Goal: Transaction & Acquisition: Purchase product/service

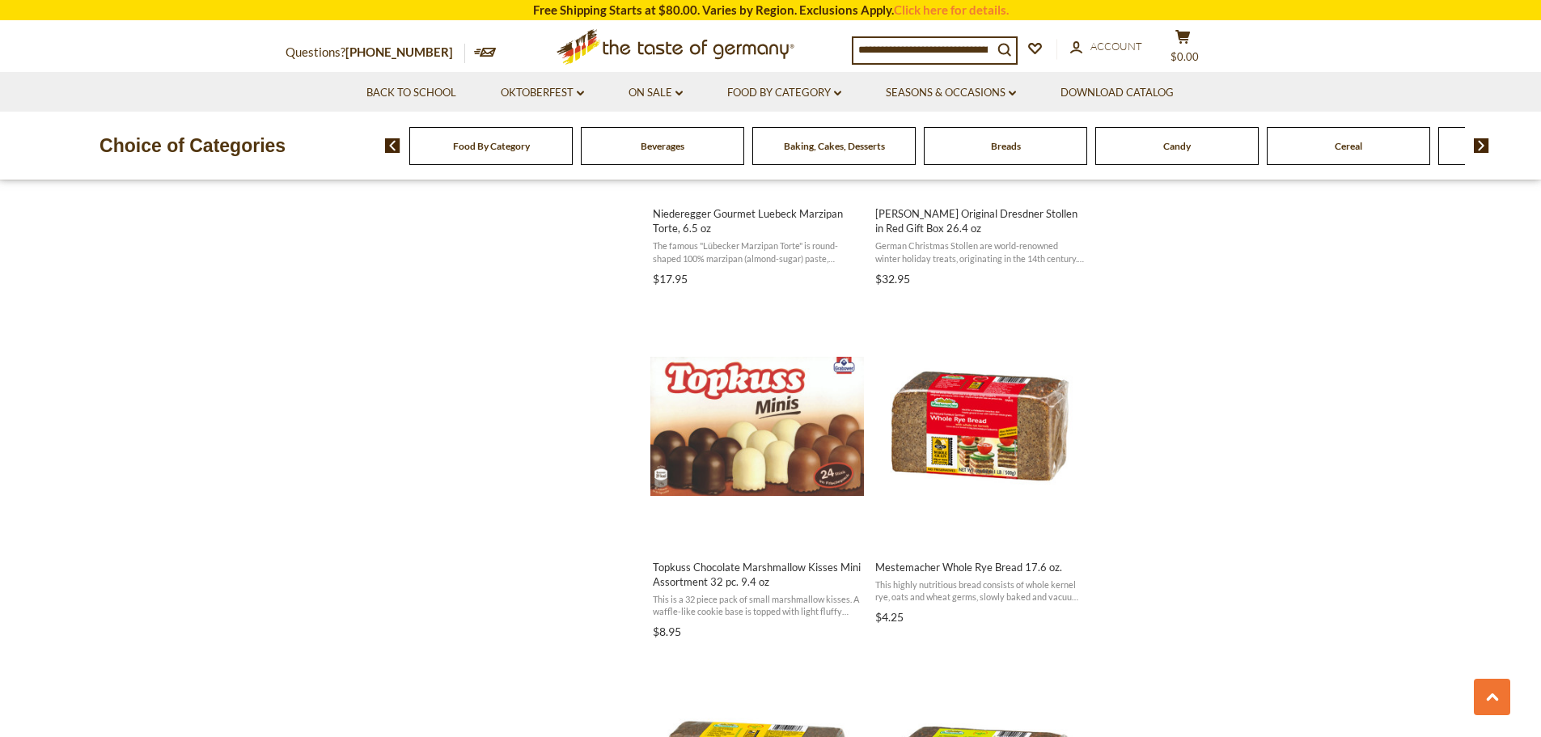
scroll to position [1375, 0]
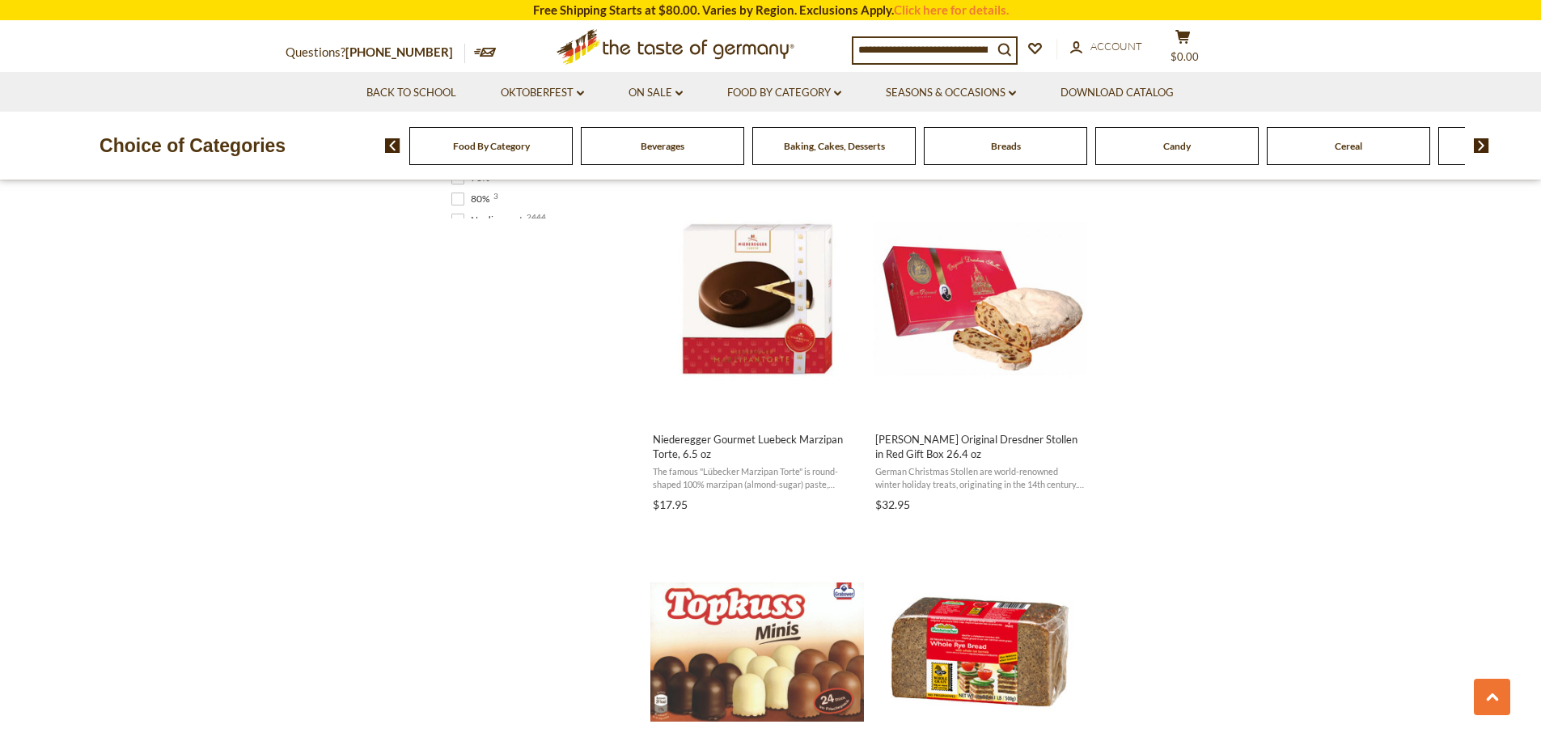
click at [983, 49] on input at bounding box center [922, 49] width 139 height 23
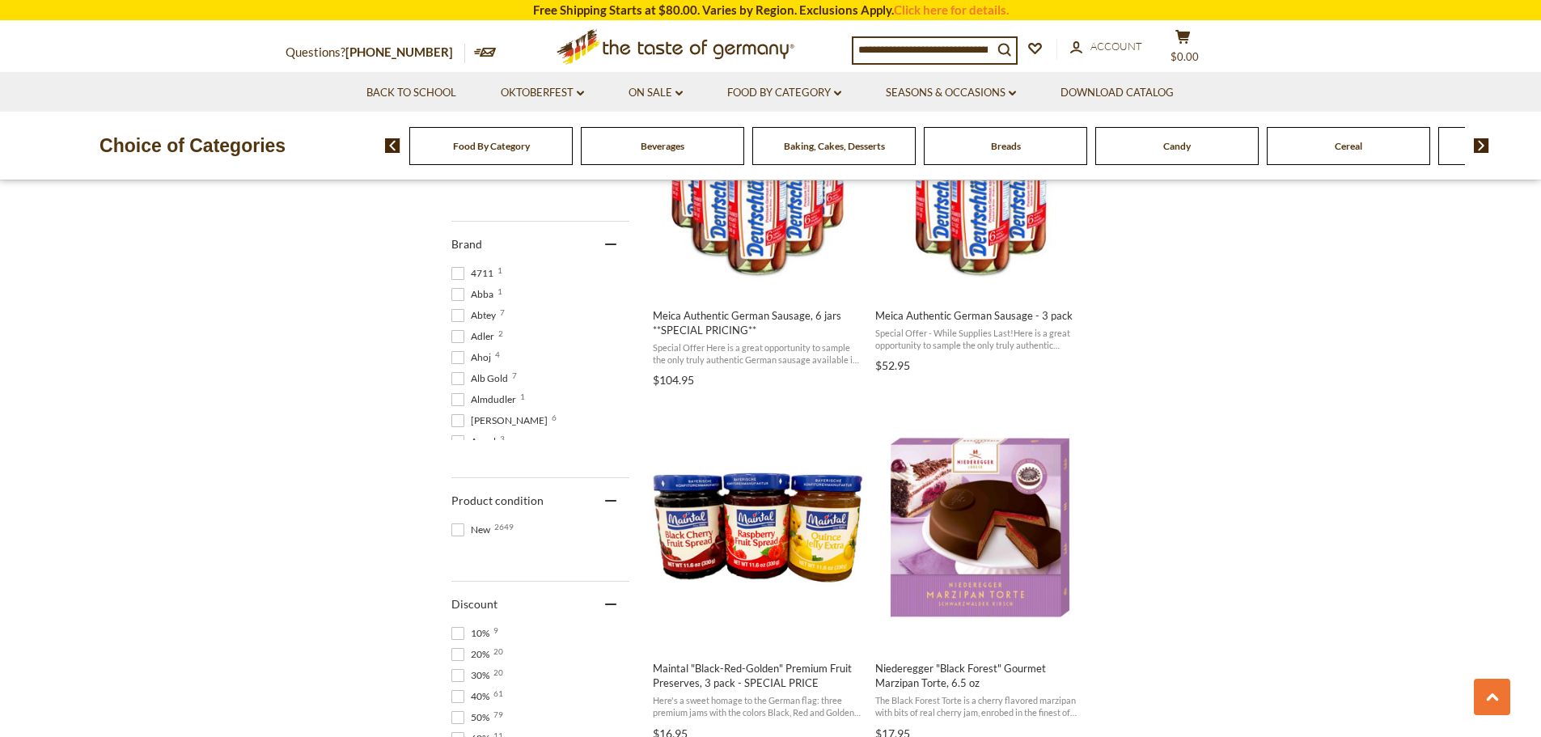
scroll to position [485, 0]
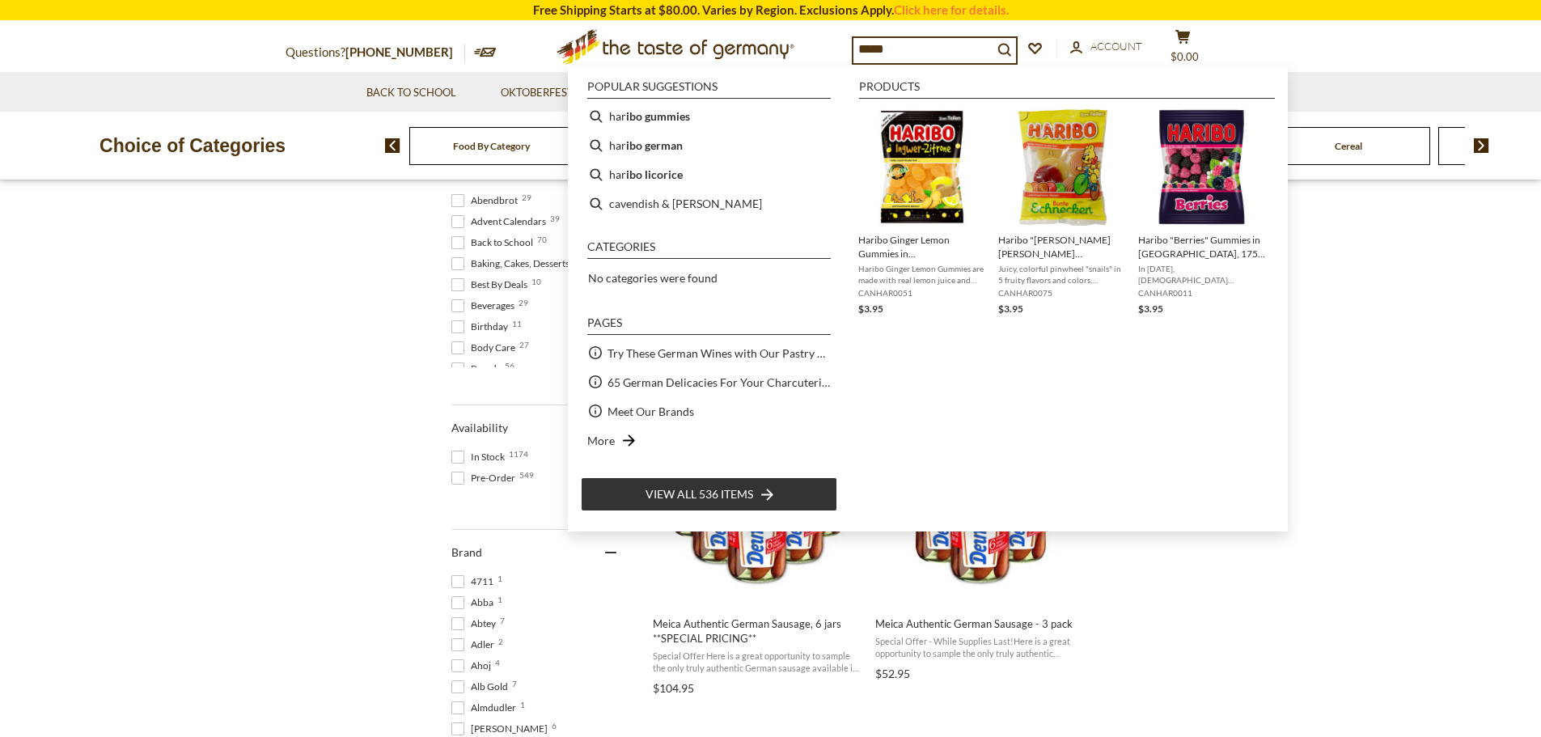
type input "******"
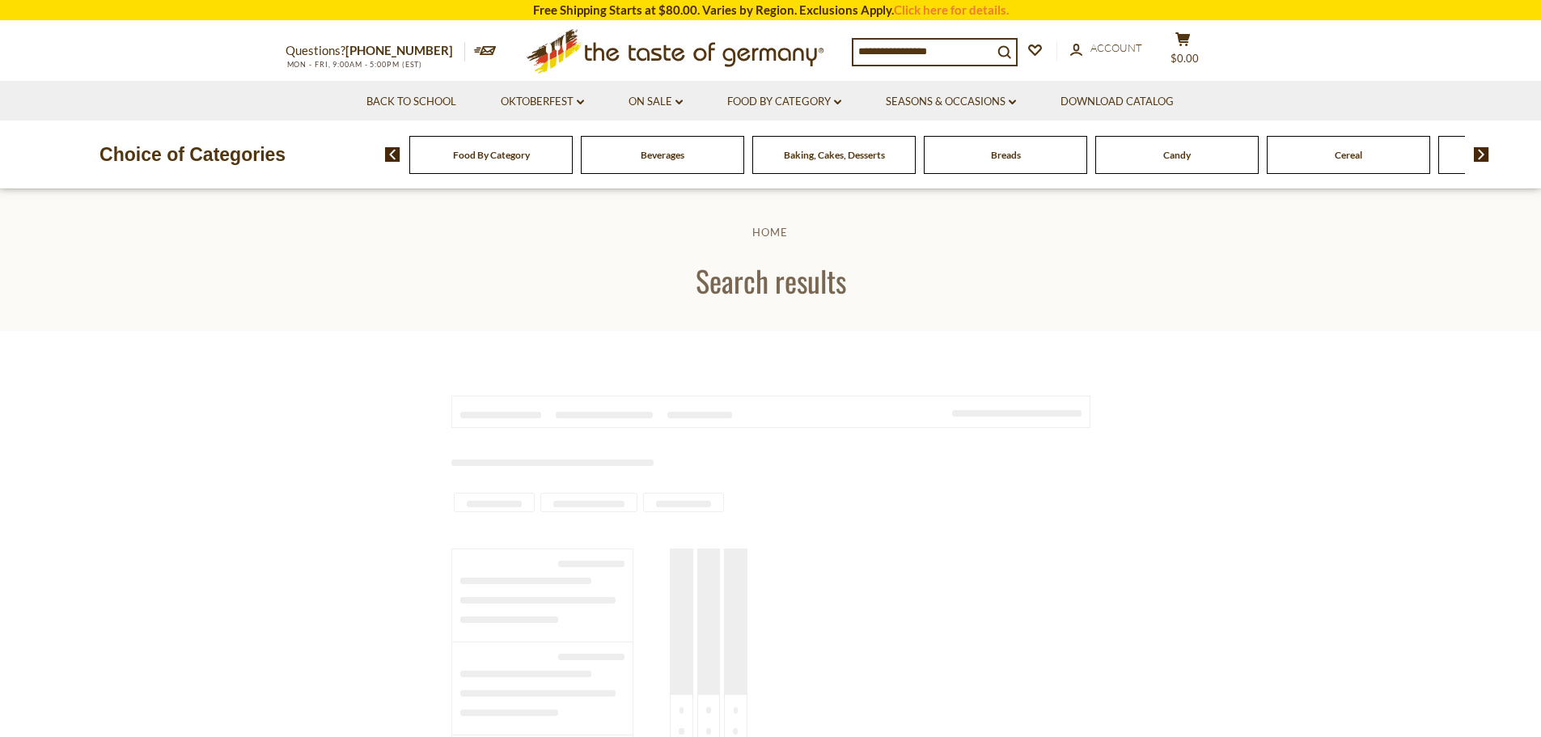
type input "******"
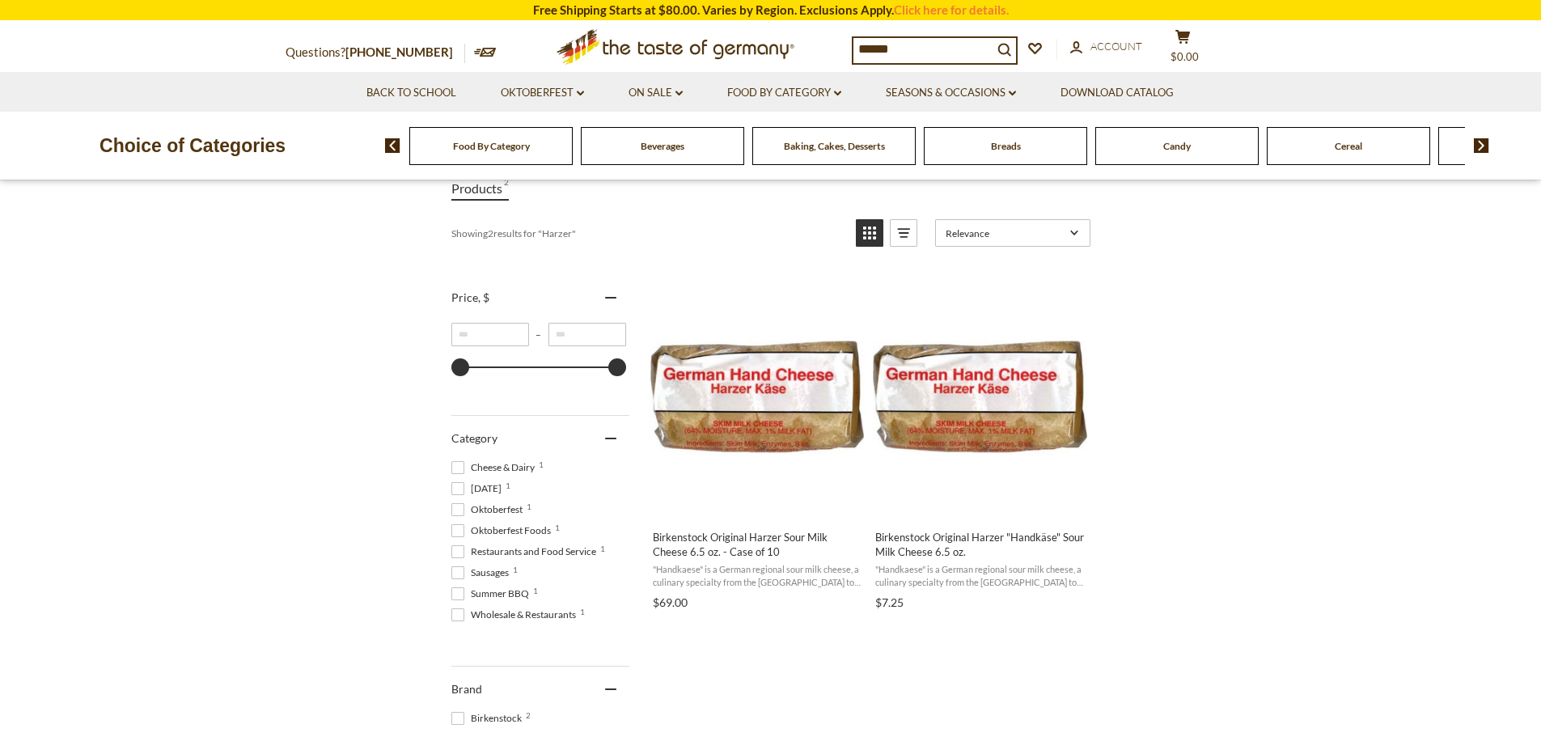
scroll to position [243, 0]
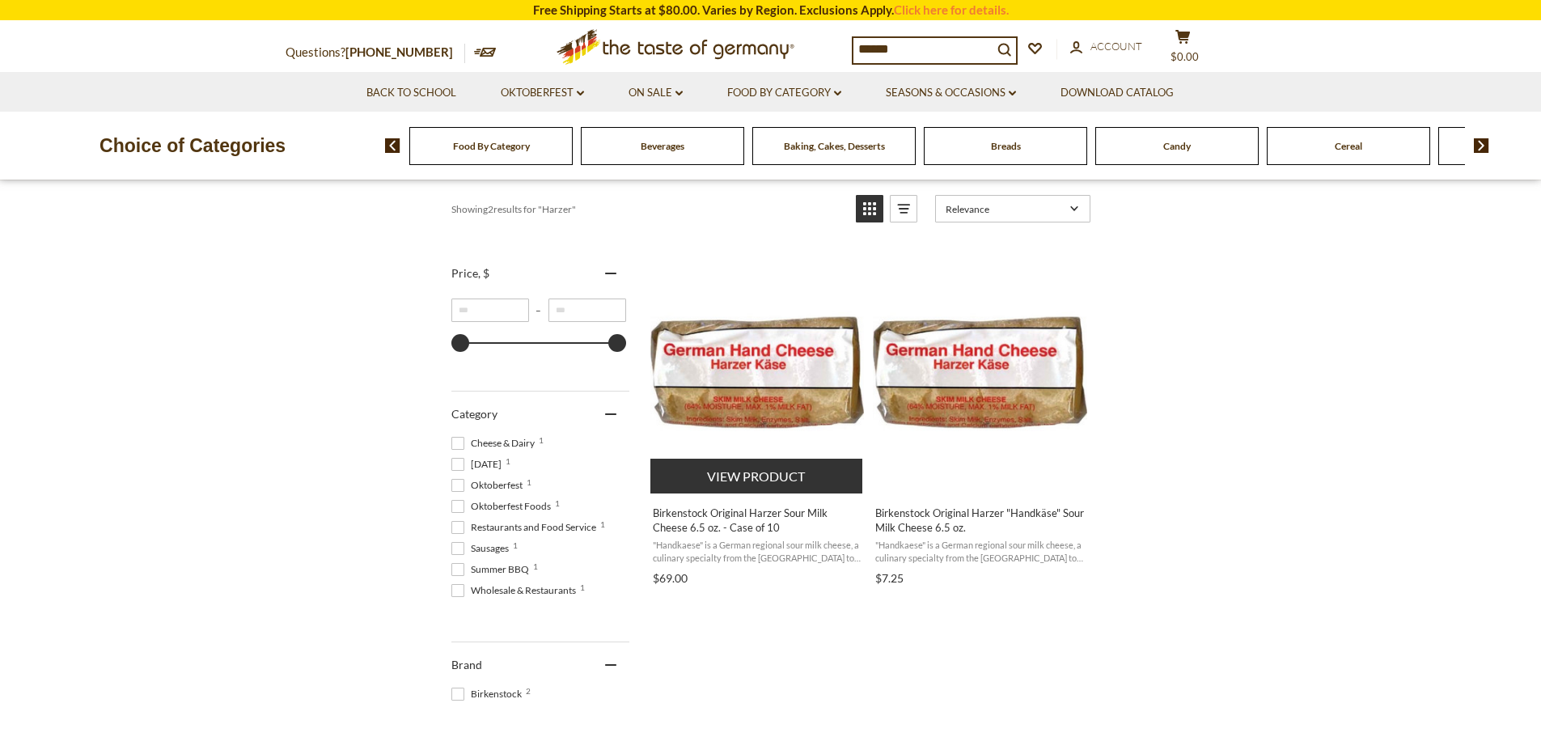
click at [775, 483] on button "View product" at bounding box center [756, 476] width 213 height 35
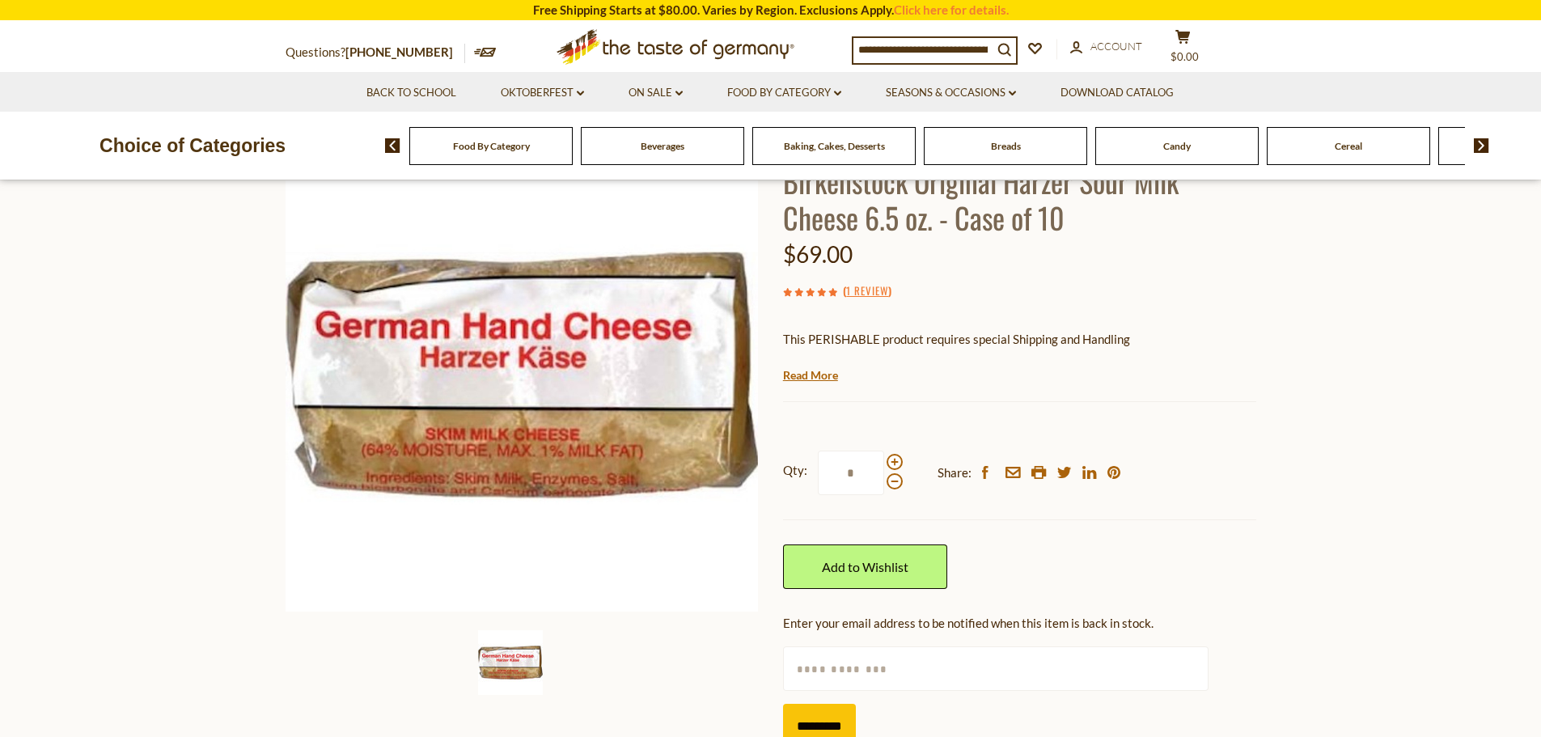
scroll to position [162, 0]
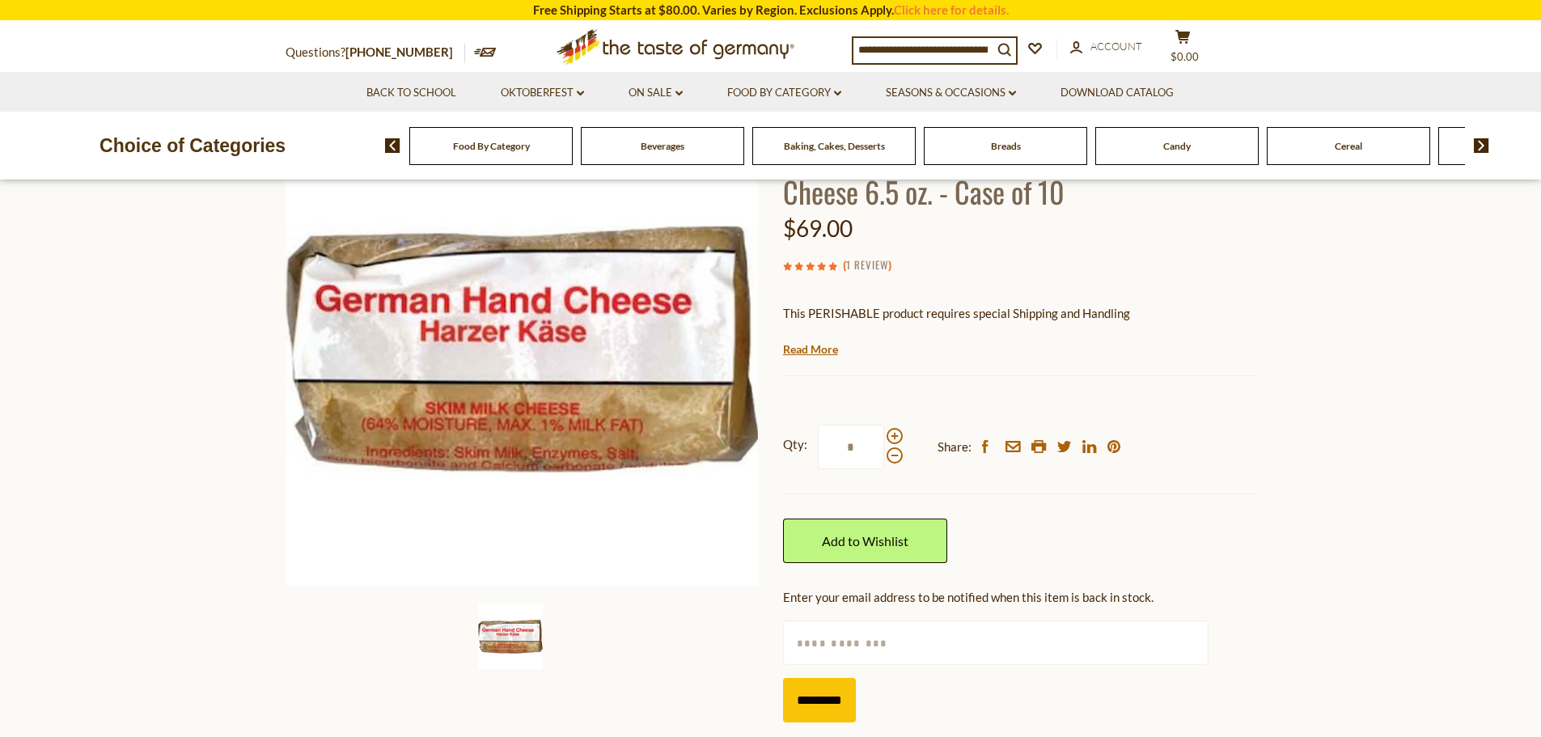
click at [875, 265] on link "1 Review" at bounding box center [867, 265] width 42 height 18
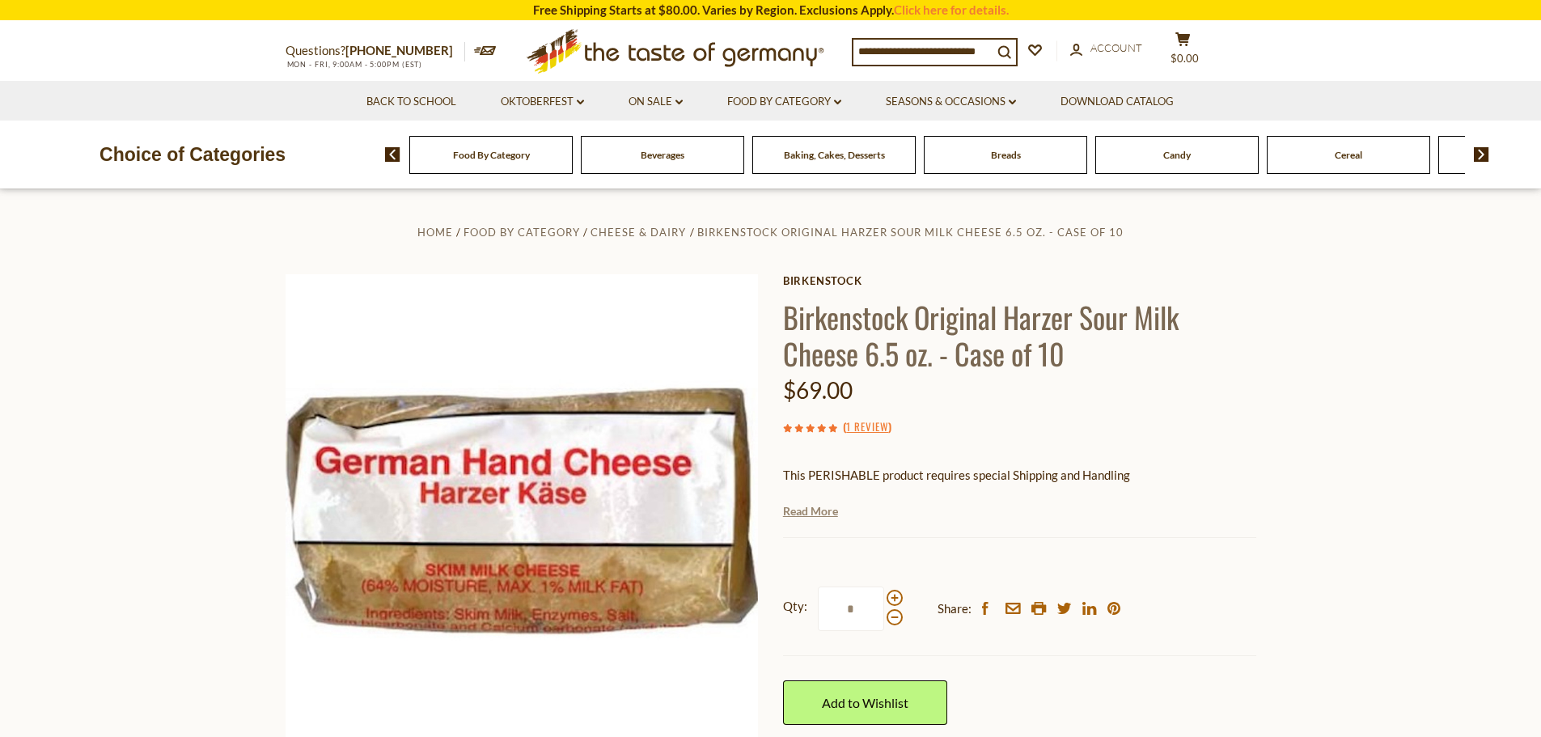
click at [820, 510] on link "Read More" at bounding box center [810, 511] width 55 height 16
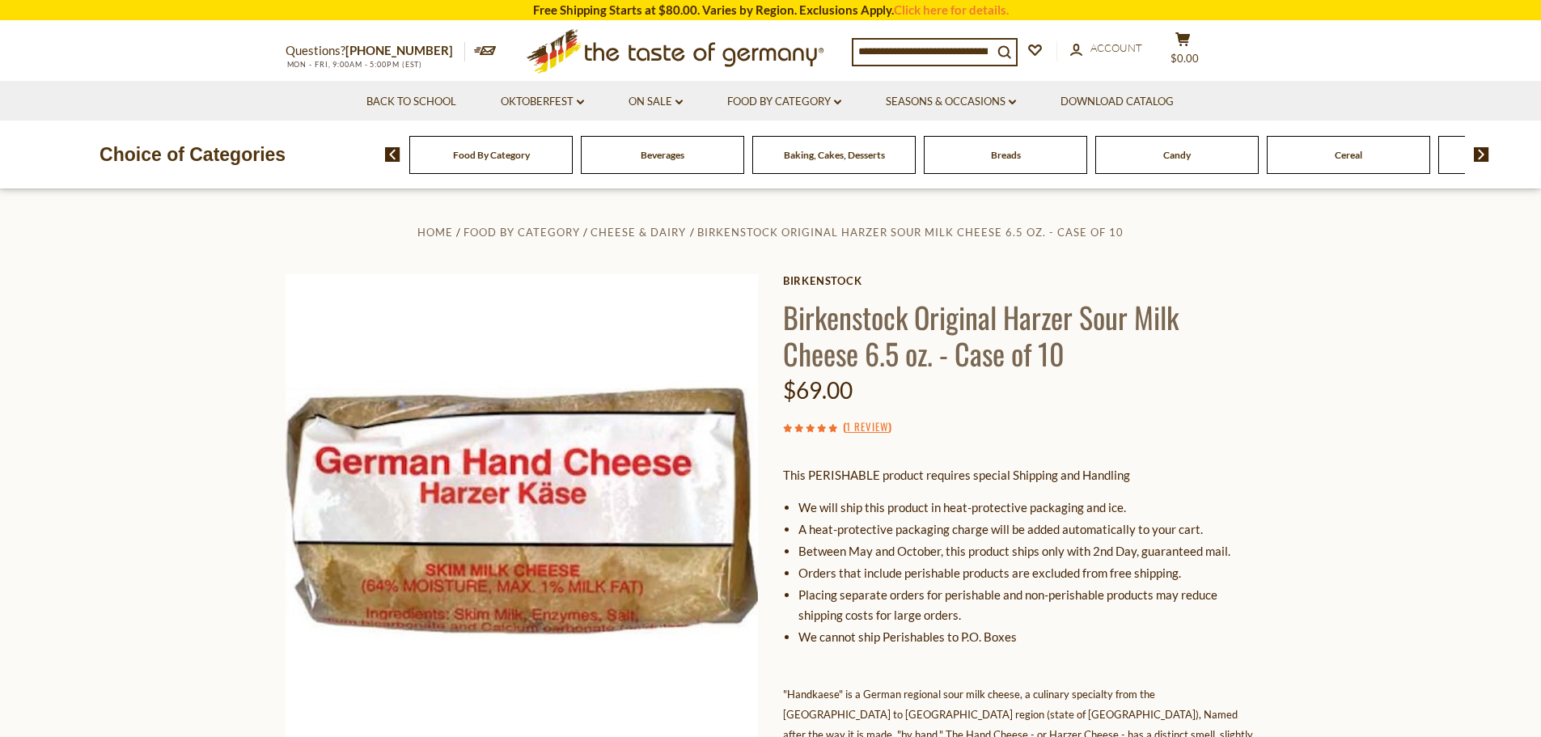
scroll to position [162, 0]
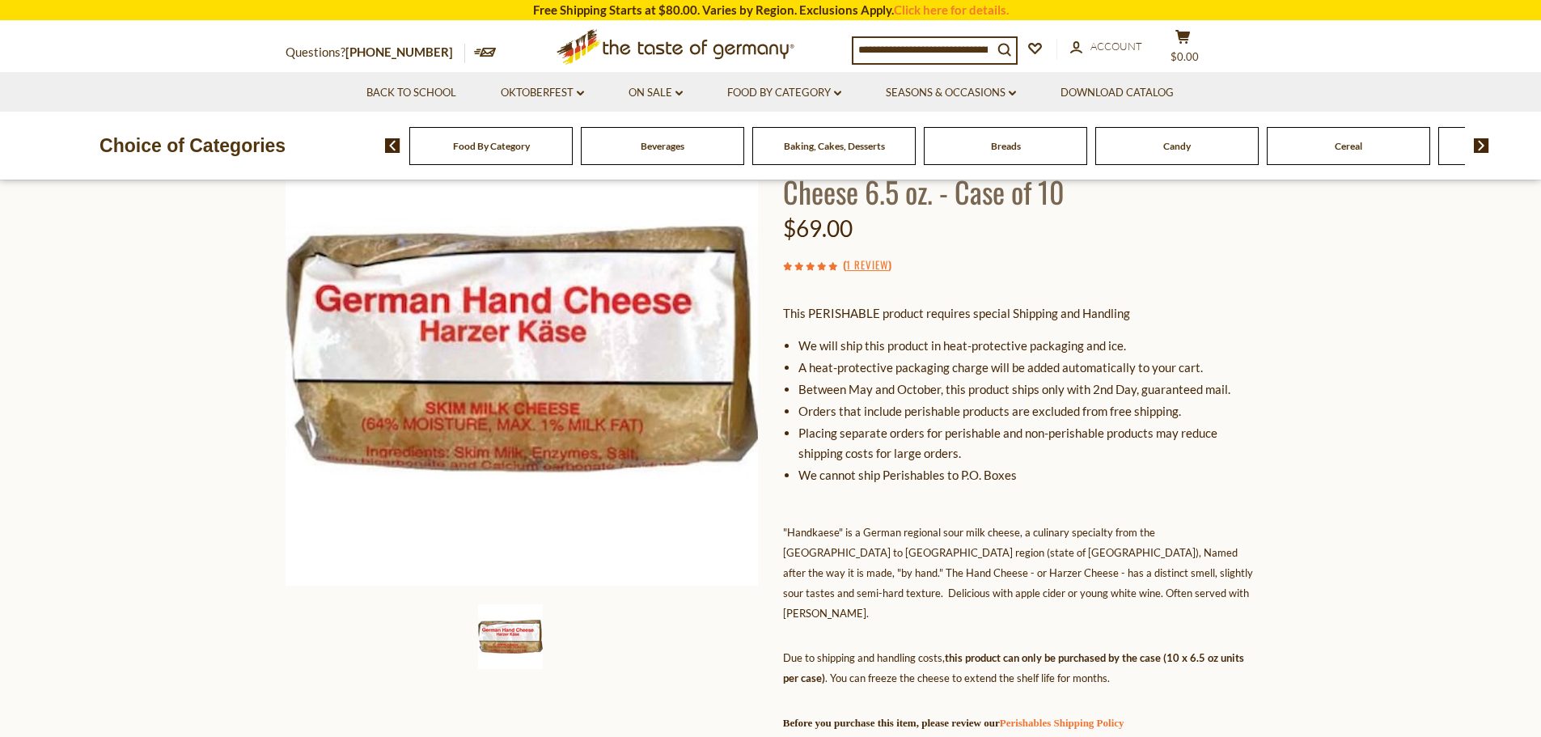
click at [819, 262] on icon at bounding box center [821, 266] width 9 height 9
click at [819, 268] on icon at bounding box center [821, 266] width 9 height 9
click at [874, 271] on link "1 Review" at bounding box center [867, 265] width 42 height 18
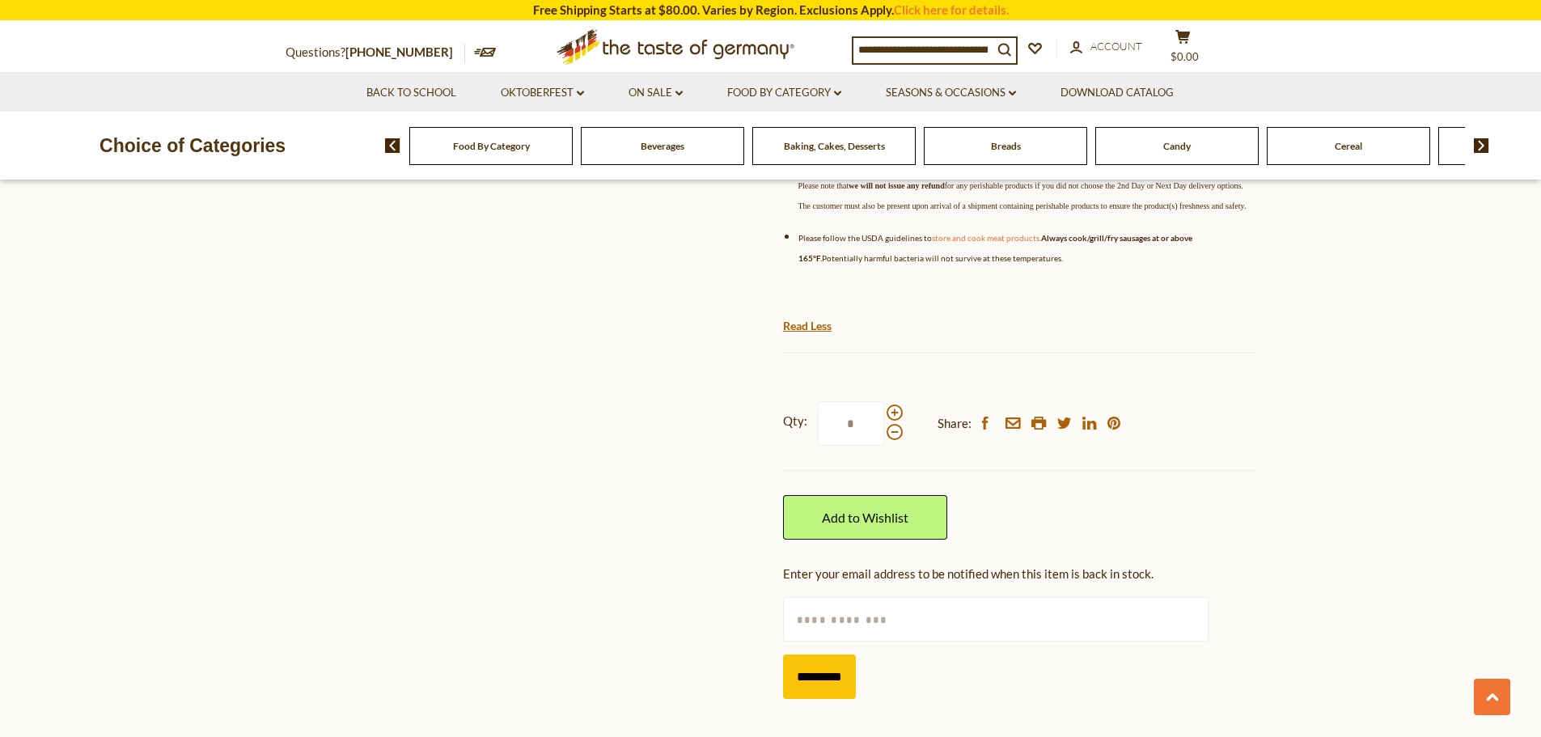
scroll to position [809, 0]
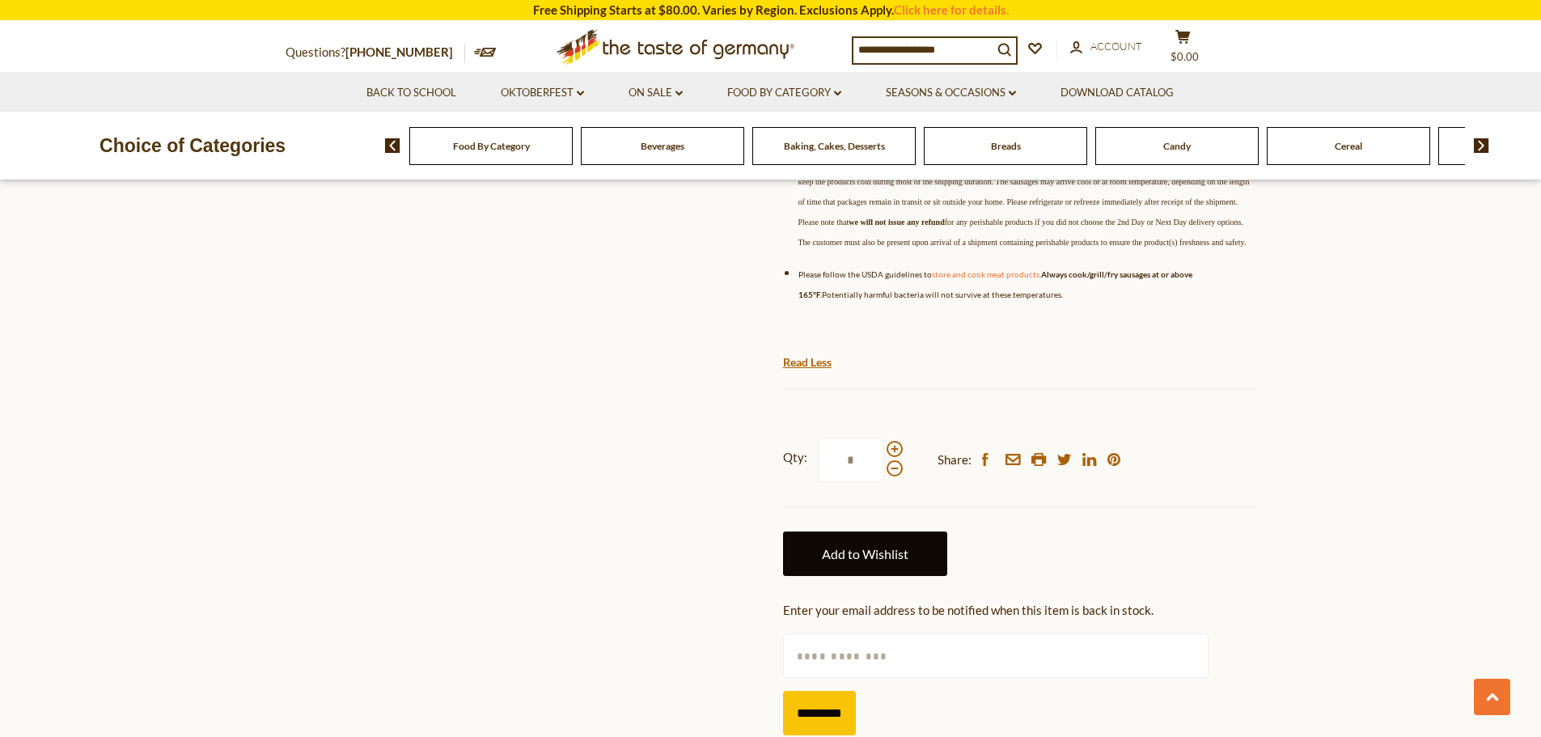
click at [881, 576] on link "Add to Wishlist" at bounding box center [865, 553] width 164 height 44
